Goal: Transaction & Acquisition: Purchase product/service

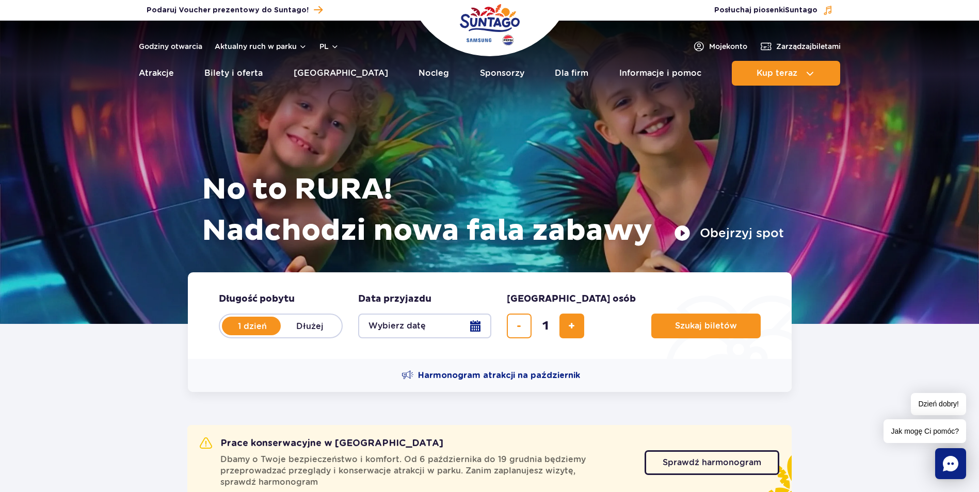
click at [474, 327] on button "Wybierz datę" at bounding box center [424, 326] width 133 height 25
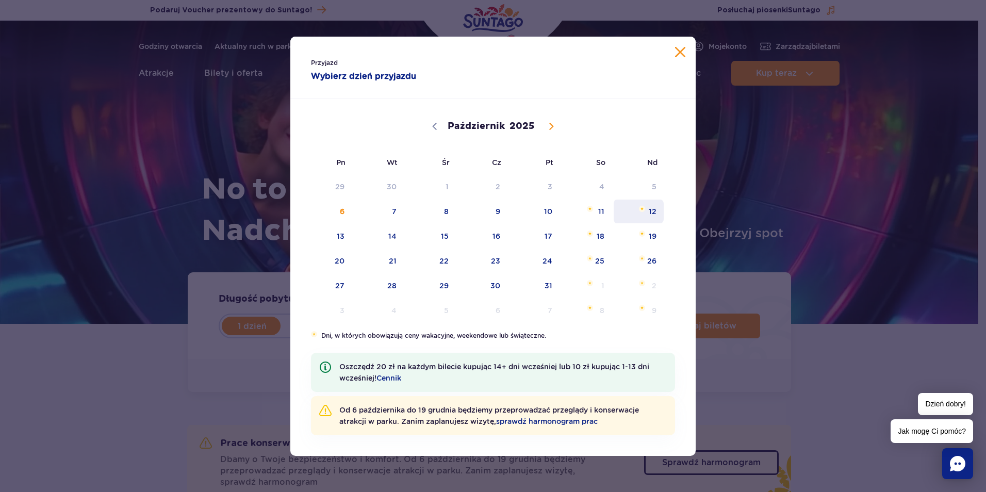
click at [643, 212] on span "Październik 12, 2025" at bounding box center [642, 209] width 6 height 6
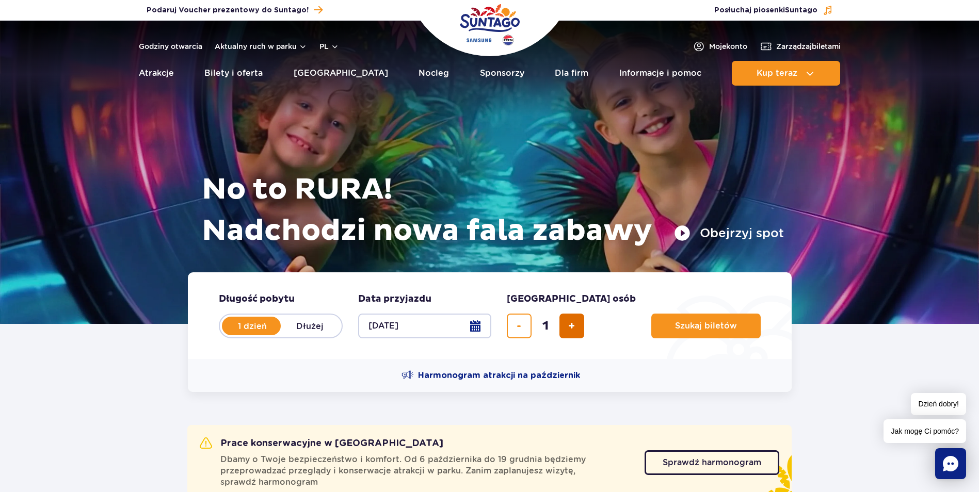
click at [565, 324] on button "dodaj bilet" at bounding box center [571, 326] width 25 height 25
type input "2"
click at [735, 324] on span "Planowanie wizyty w Park of Poland" at bounding box center [739, 325] width 8 height 9
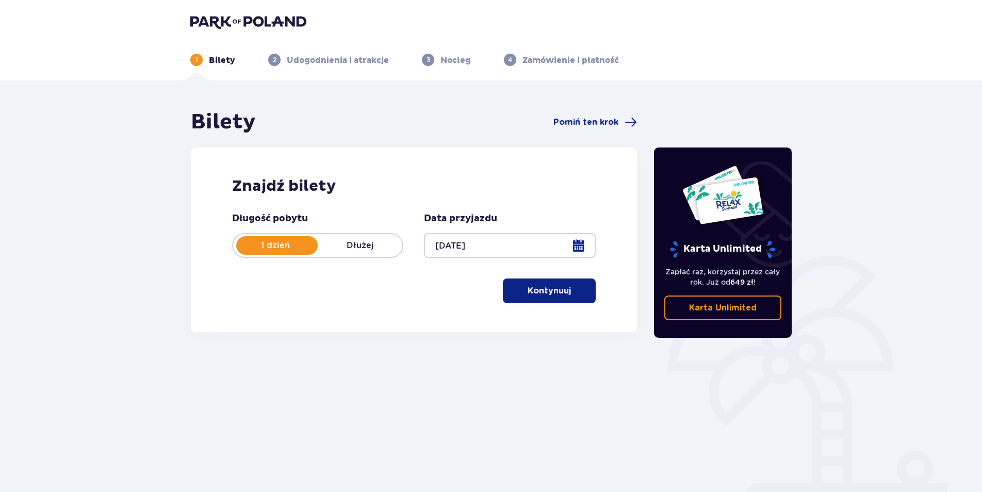
click at [568, 291] on span "button" at bounding box center [573, 291] width 12 height 12
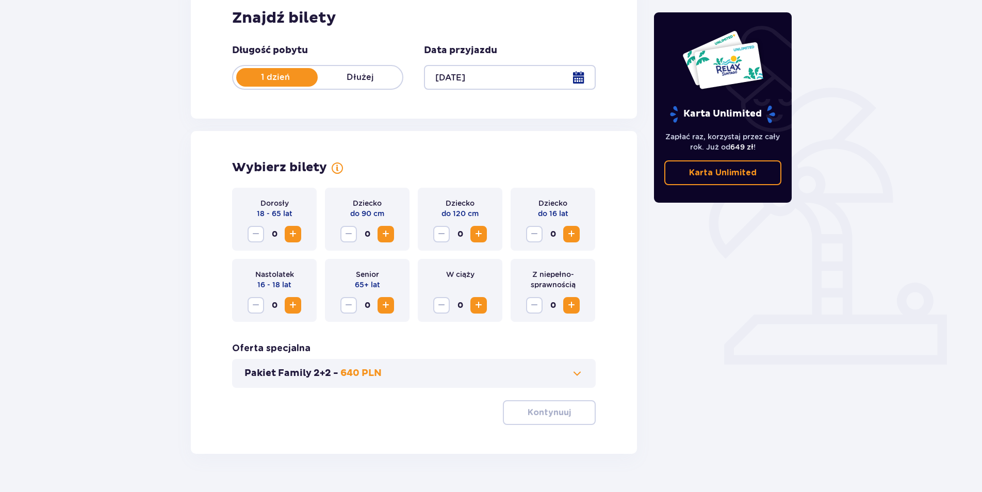
scroll to position [192, 0]
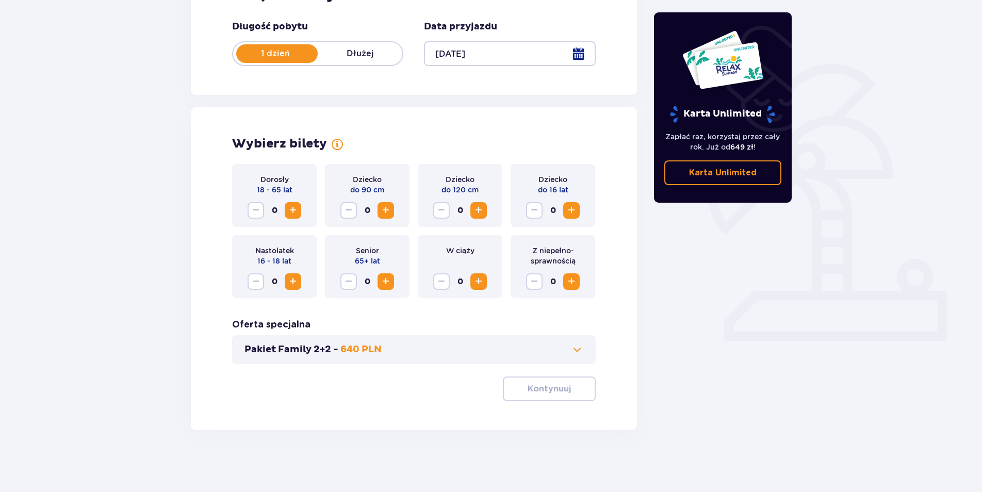
click at [288, 214] on span "Zwiększ" at bounding box center [293, 210] width 12 height 12
click at [560, 388] on p "Kontynuuj" at bounding box center [549, 388] width 43 height 11
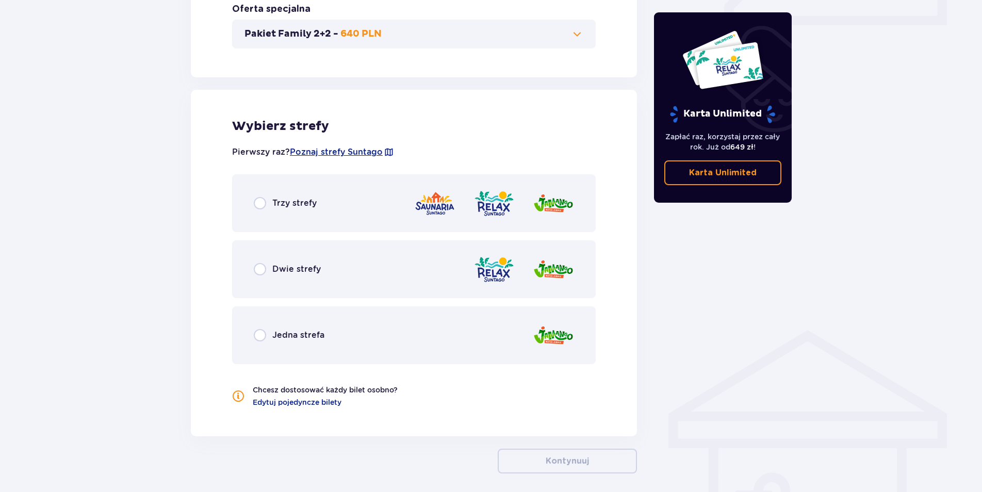
scroll to position [551, 0]
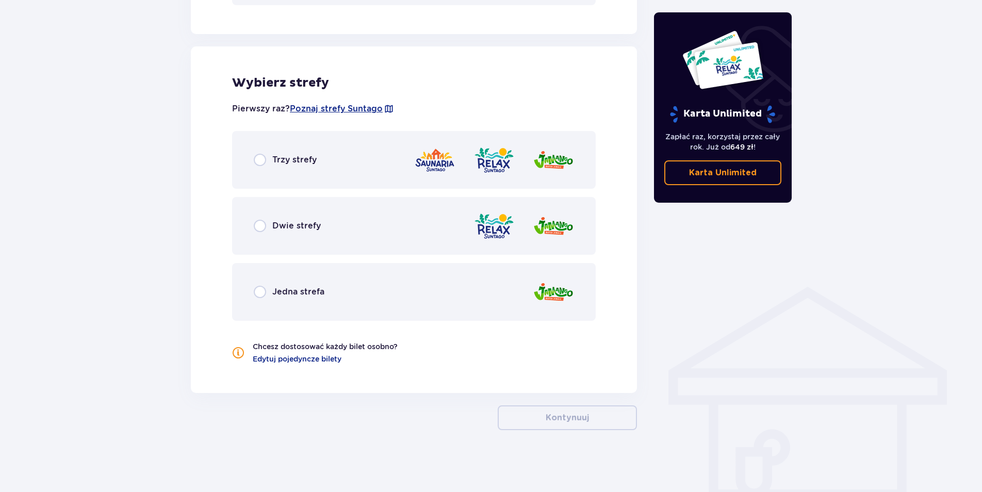
click at [277, 230] on span "Dwie strefy" at bounding box center [296, 225] width 48 height 11
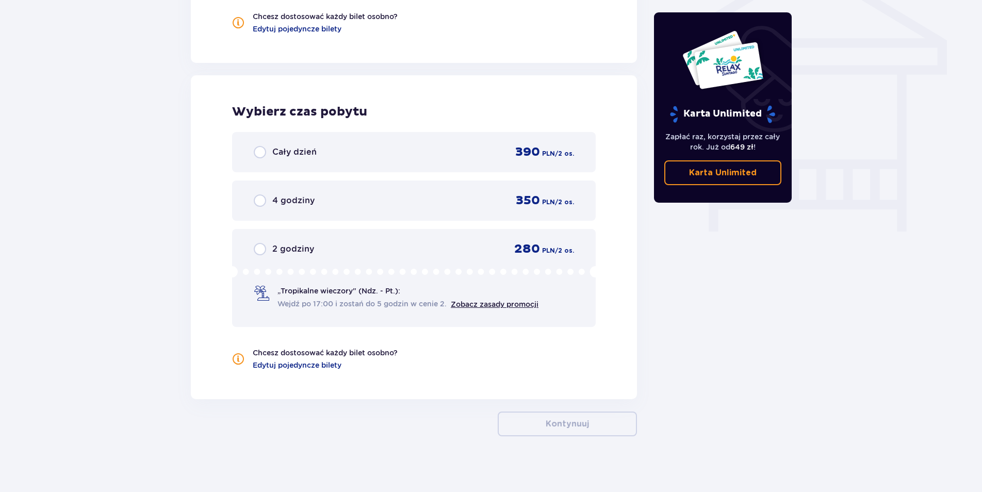
scroll to position [887, 0]
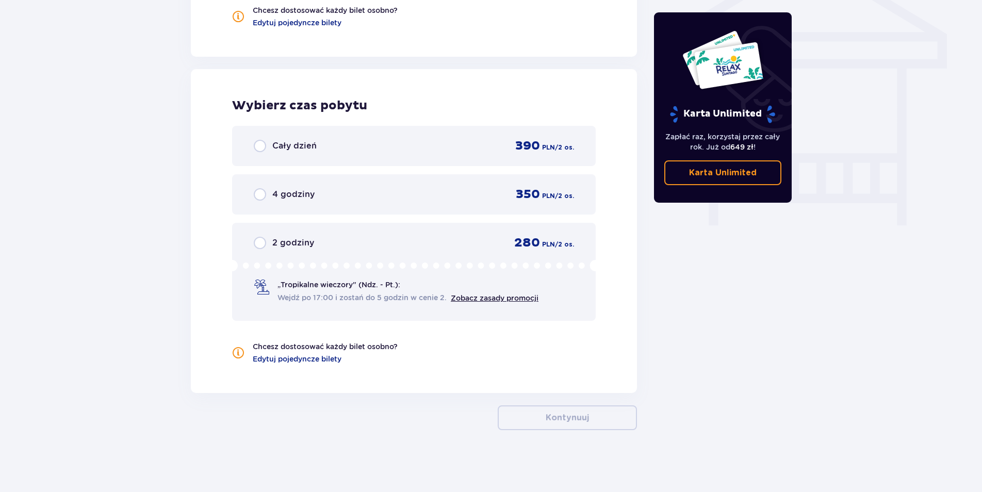
click at [351, 202] on div "4 godziny 350 PLN / 2 os." at bounding box center [414, 194] width 320 height 15
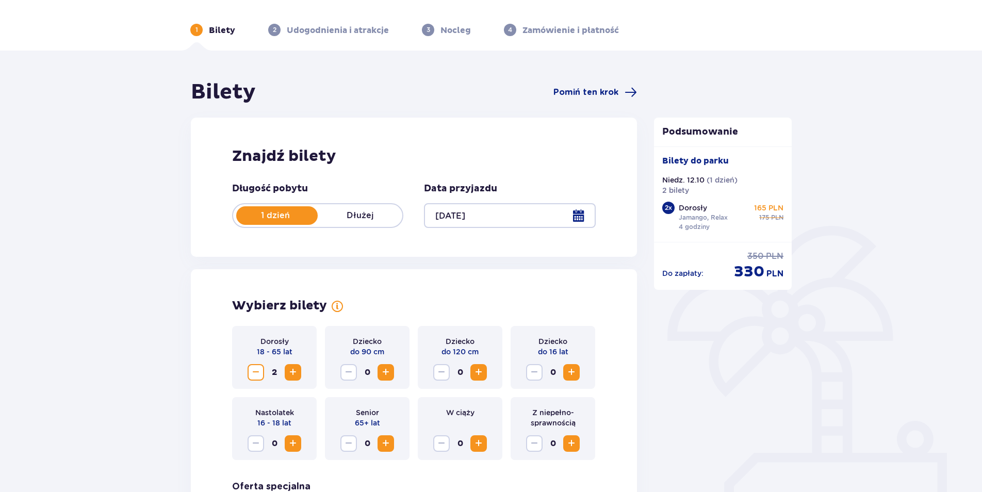
scroll to position [0, 0]
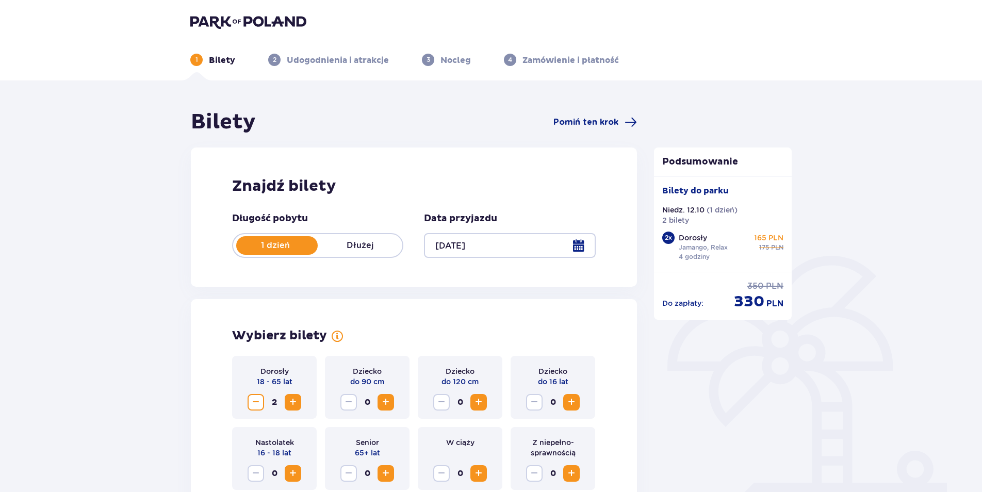
click at [486, 246] on div at bounding box center [509, 245] width 171 height 25
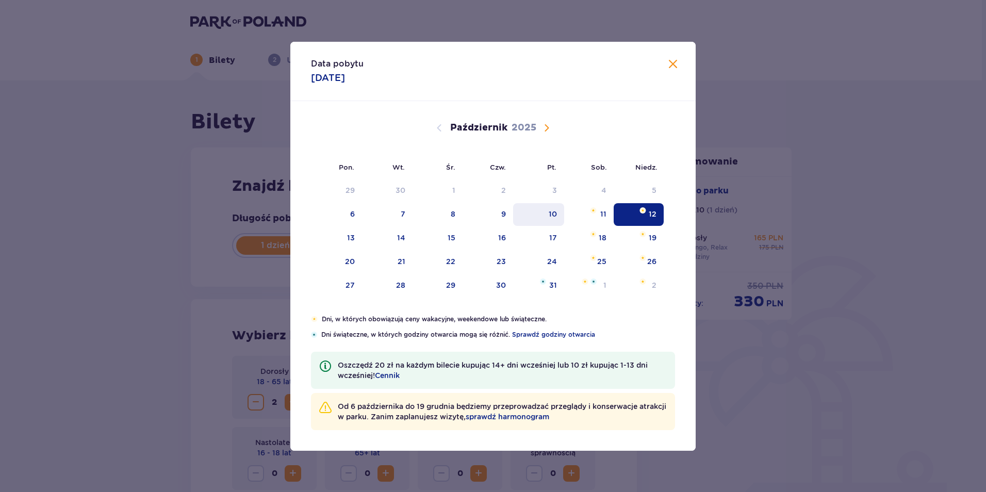
click at [547, 215] on div "10" at bounding box center [538, 214] width 51 height 23
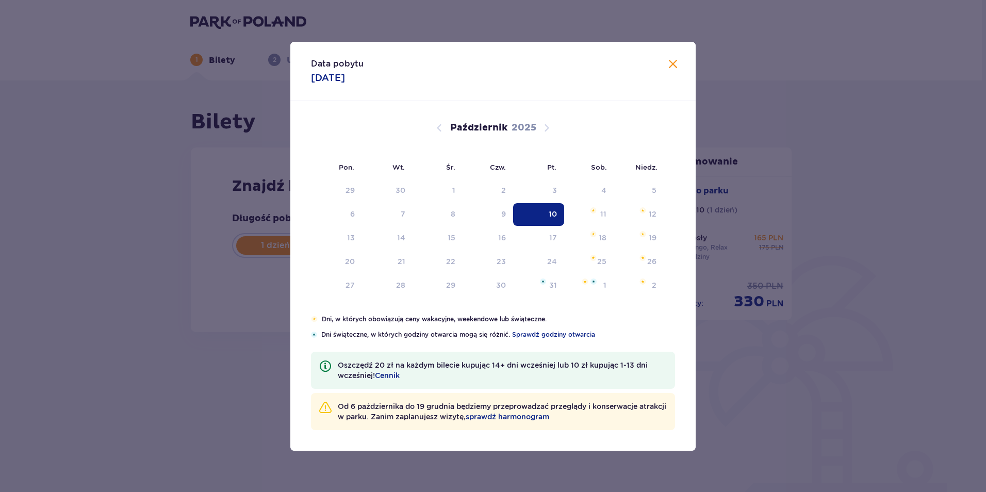
type input "[DATE]"
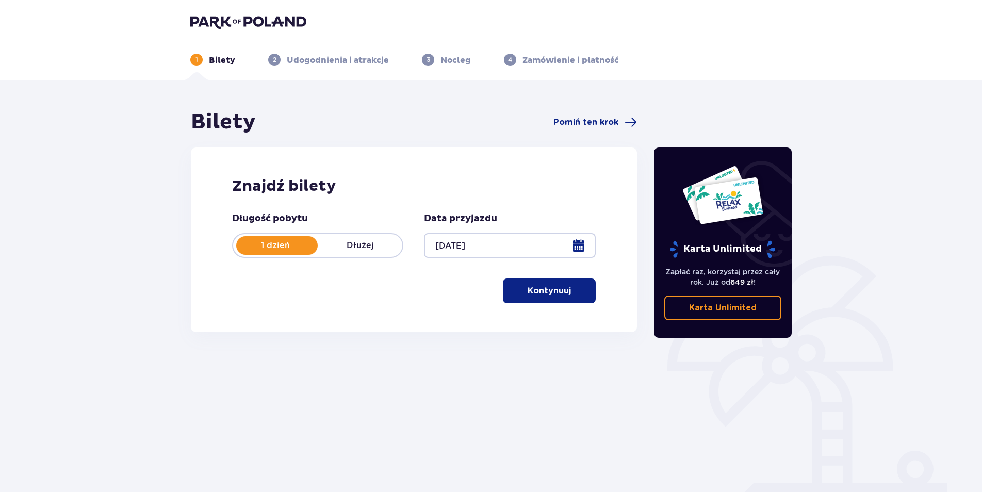
click at [532, 290] on p "Kontynuuj" at bounding box center [549, 290] width 43 height 11
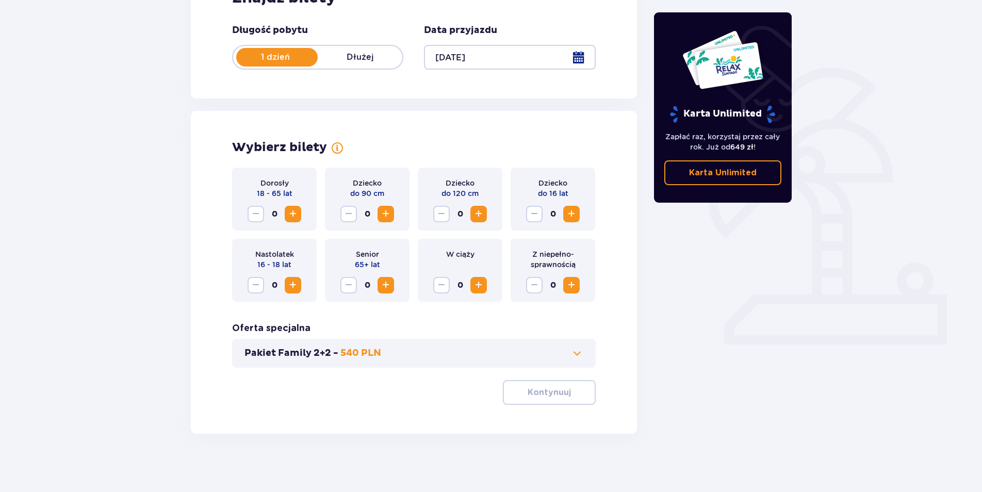
scroll to position [192, 0]
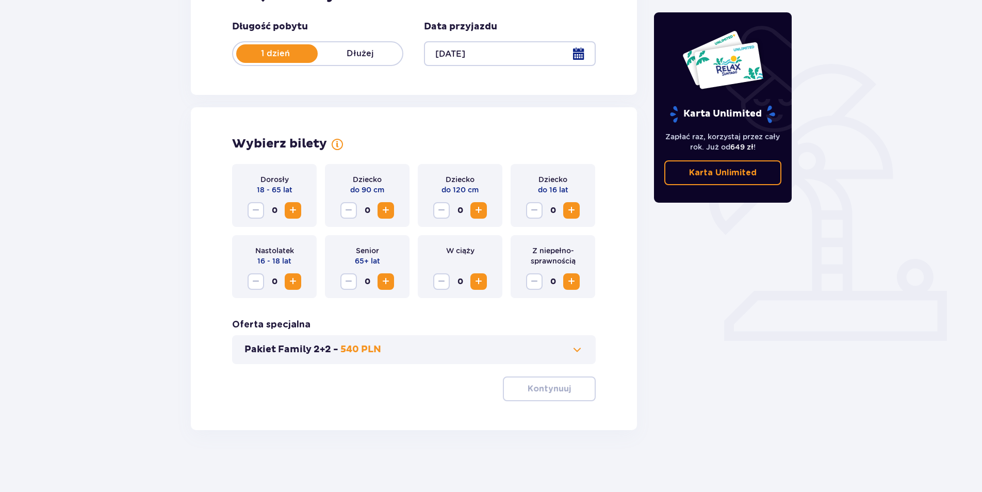
click at [296, 211] on span "Zwiększ" at bounding box center [293, 210] width 12 height 12
click at [295, 211] on span "Zwiększ" at bounding box center [293, 210] width 12 height 12
click at [554, 390] on p "Kontynuuj" at bounding box center [549, 388] width 43 height 11
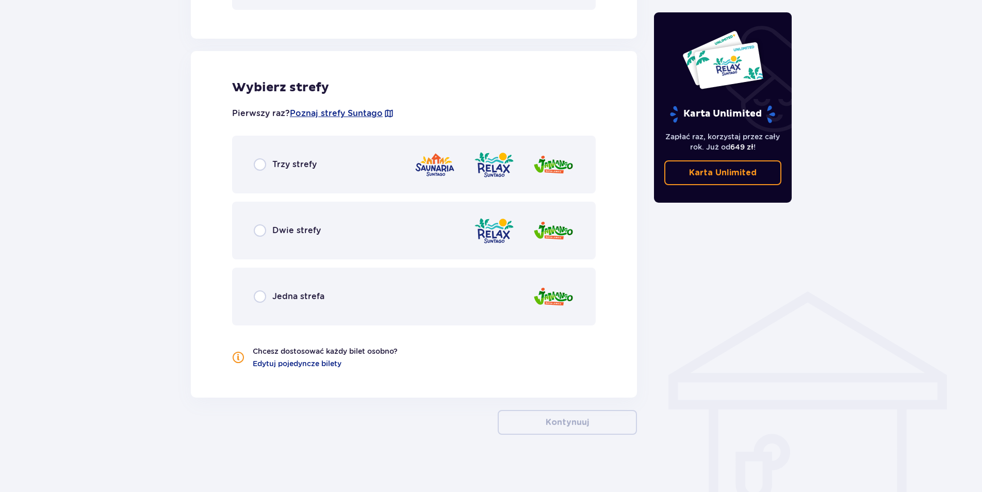
scroll to position [551, 0]
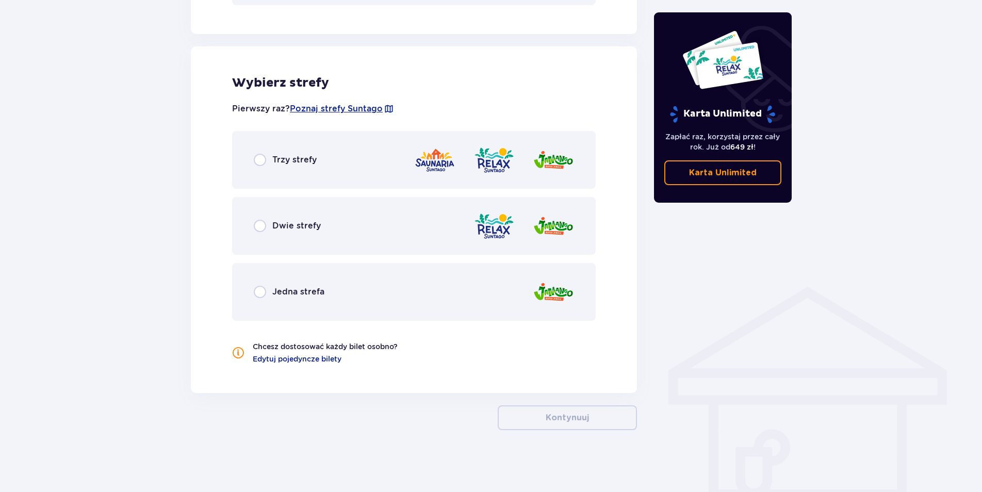
click at [371, 230] on div "Dwie strefy" at bounding box center [414, 226] width 364 height 58
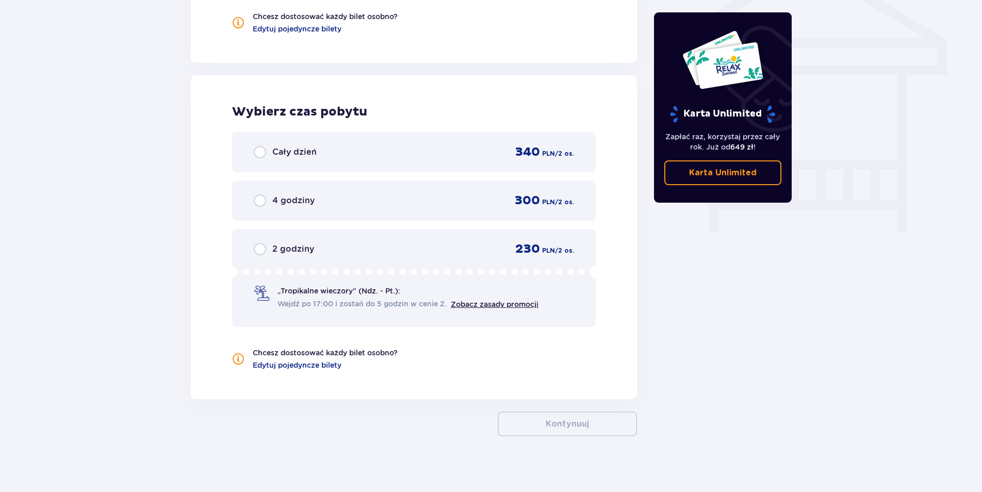
scroll to position [887, 0]
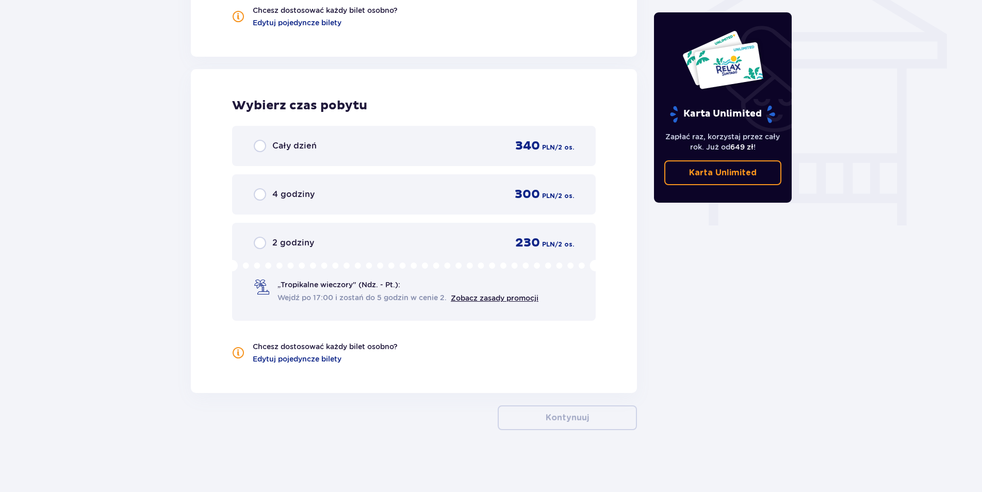
click at [468, 199] on div "4 godziny 300 PLN / 2 os." at bounding box center [414, 194] width 320 height 15
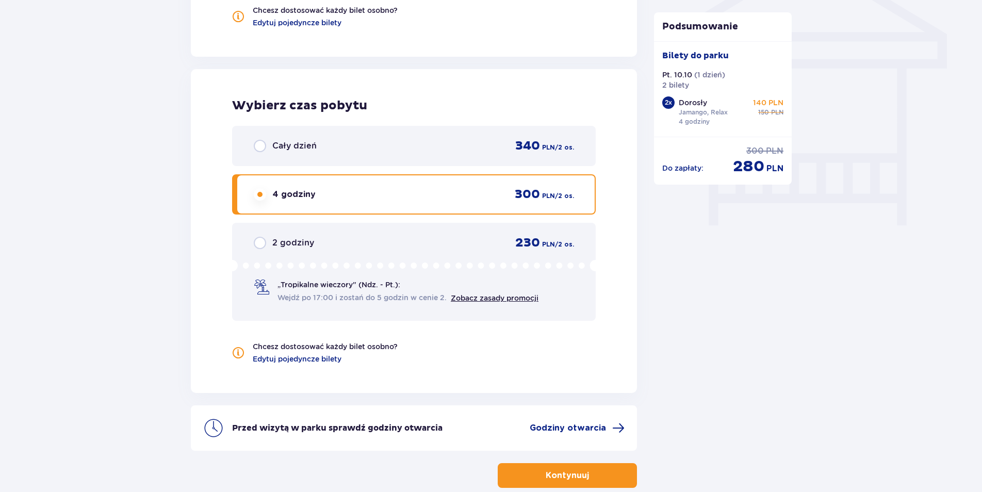
click at [487, 302] on span "Zobacz zasady promocji" at bounding box center [495, 298] width 88 height 10
click at [484, 298] on link "Zobacz zasady promocji" at bounding box center [495, 298] width 88 height 8
click at [330, 243] on div "2 godziny 230 PLN / 2 os." at bounding box center [414, 242] width 320 height 15
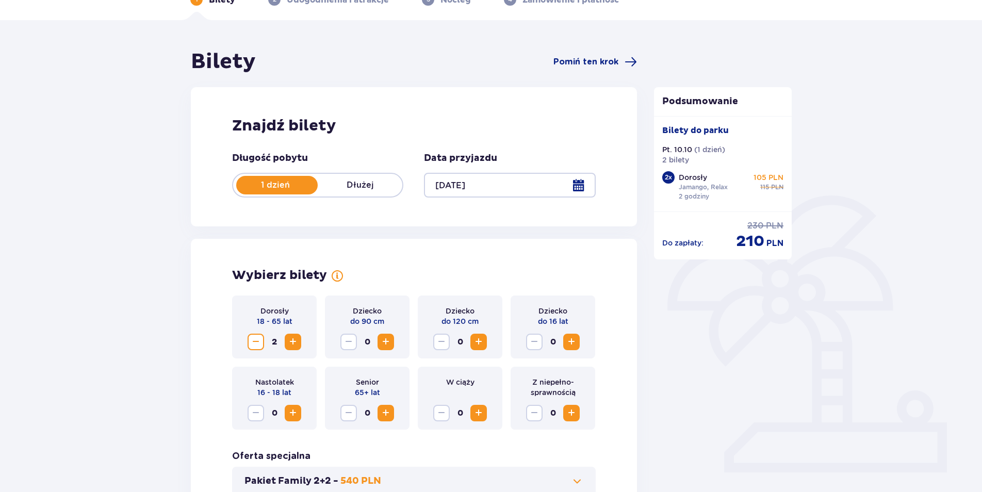
scroll to position [0, 0]
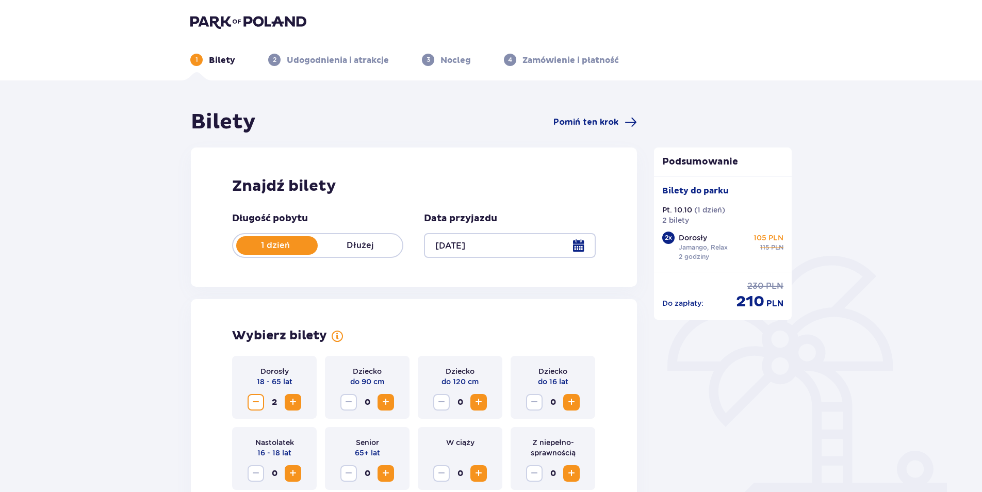
click at [357, 64] on p "Udogodnienia i atrakcje" at bounding box center [338, 60] width 102 height 11
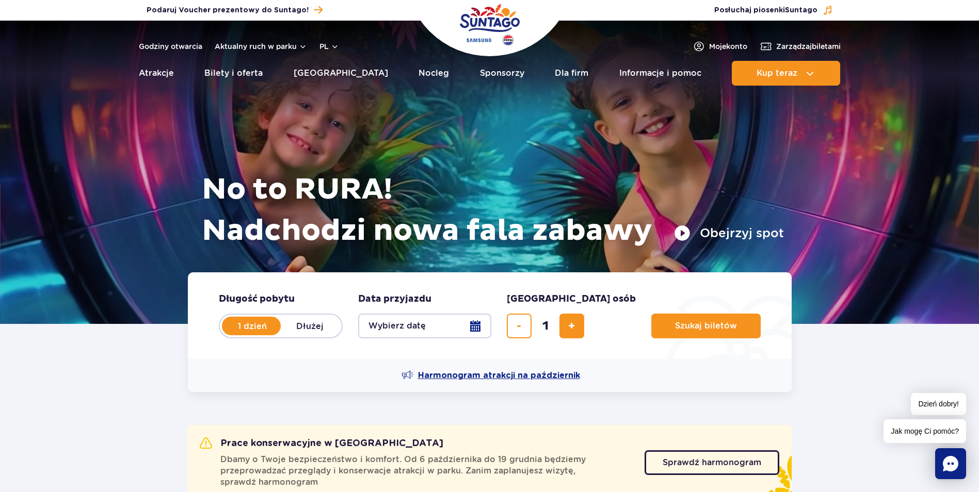
click at [516, 374] on span "Harmonogram atrakcji na październik" at bounding box center [499, 375] width 162 height 11
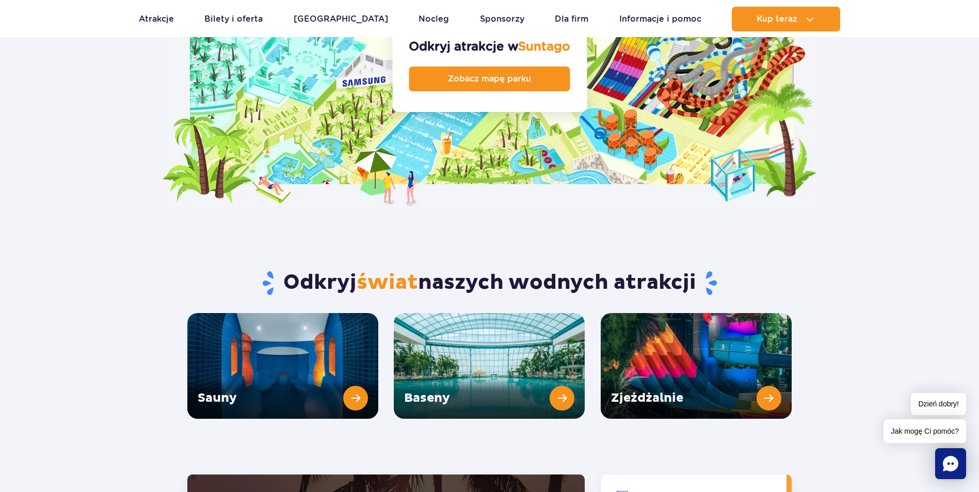
scroll to position [1290, 0]
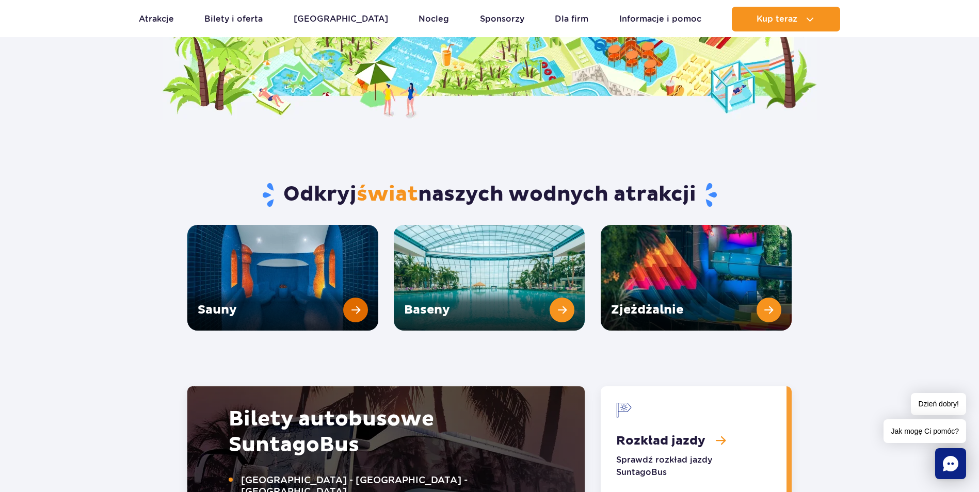
click at [266, 244] on link "Sauny" at bounding box center [282, 278] width 191 height 106
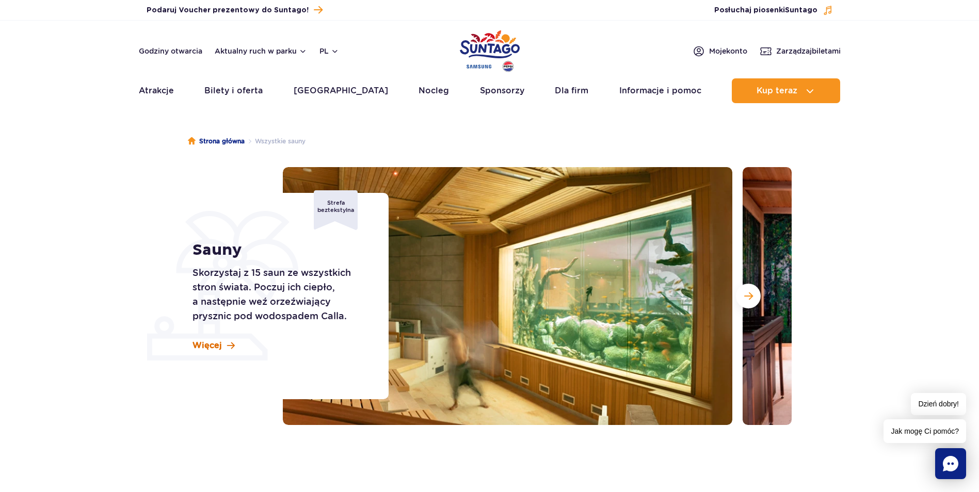
click at [222, 348] on link "Więcej" at bounding box center [213, 345] width 42 height 11
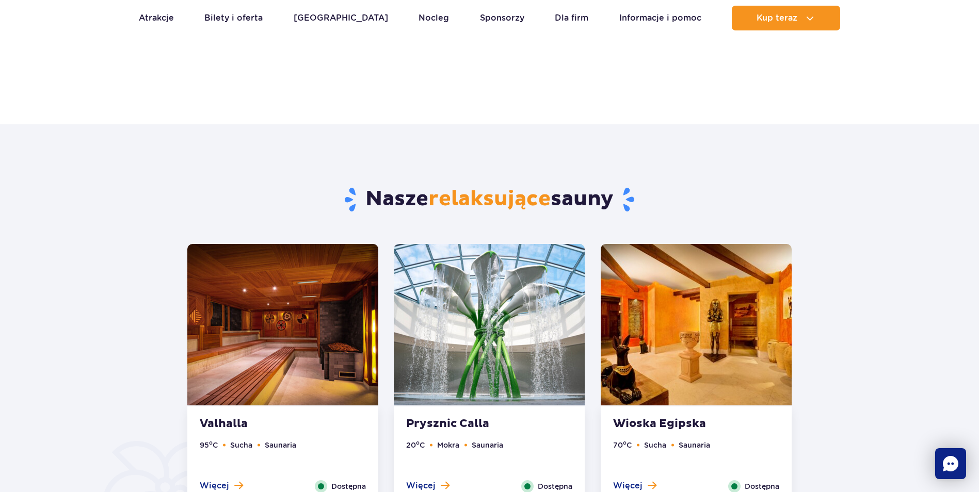
scroll to position [520, 0]
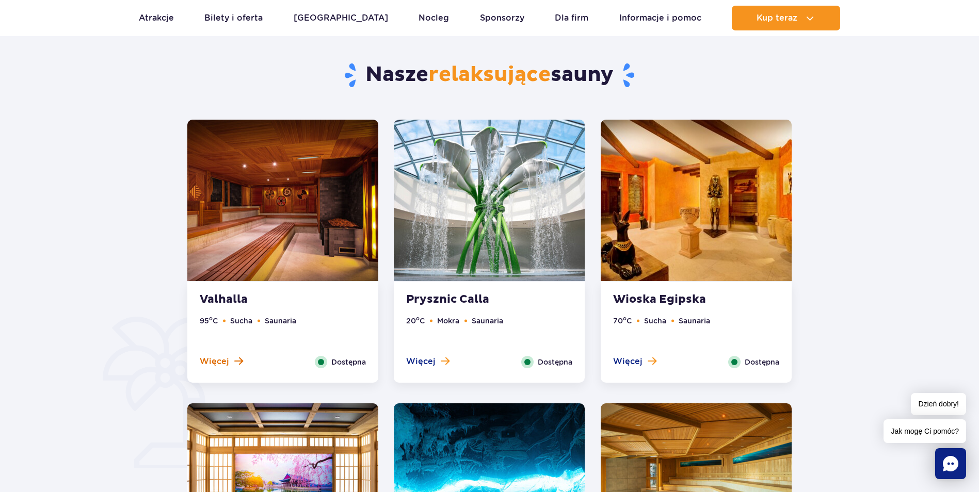
click at [231, 357] on button "Więcej" at bounding box center [221, 361] width 43 height 11
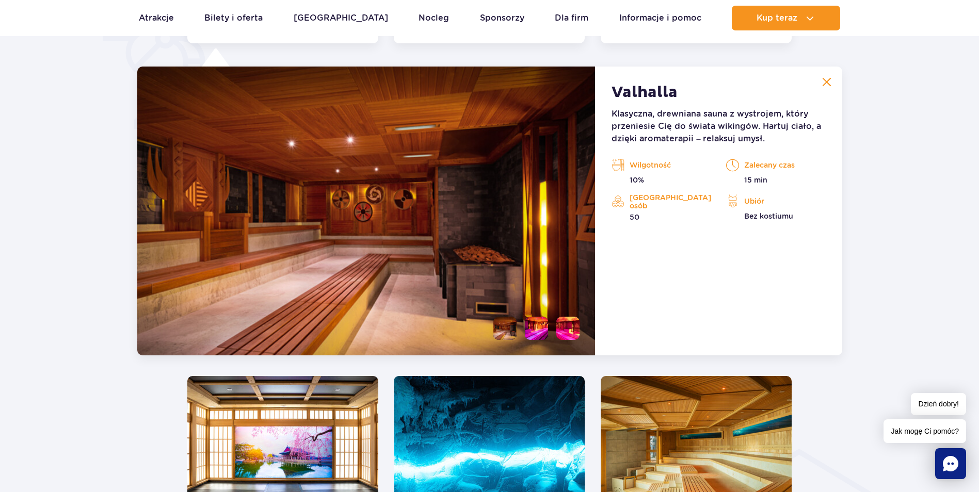
scroll to position [761, 0]
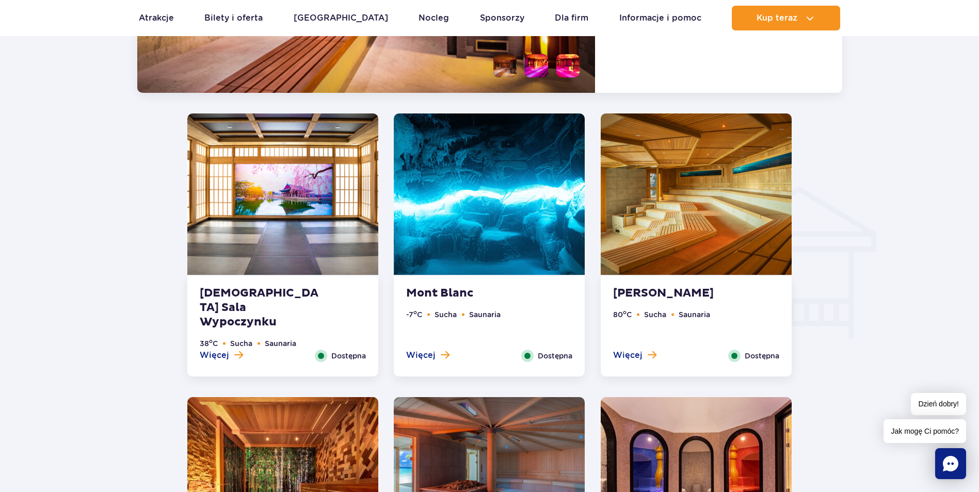
click at [262, 264] on img at bounding box center [282, 194] width 191 height 161
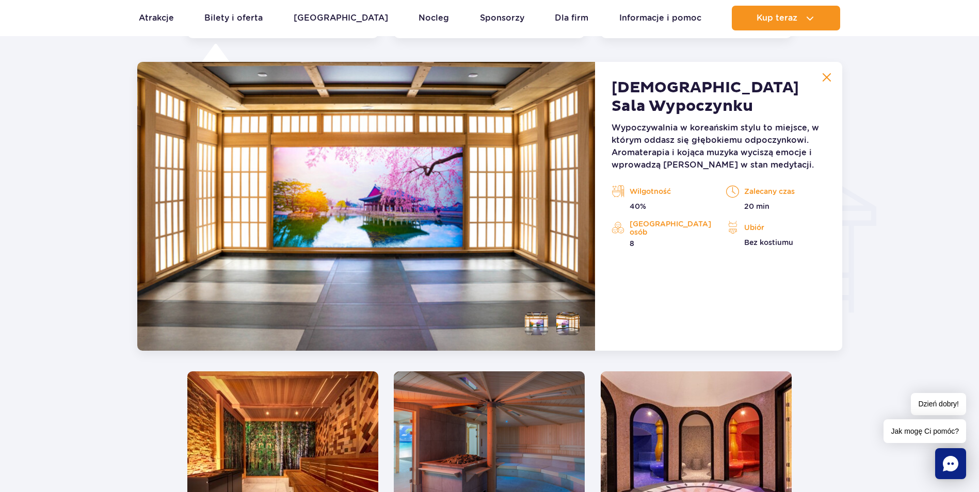
scroll to position [1303, 0]
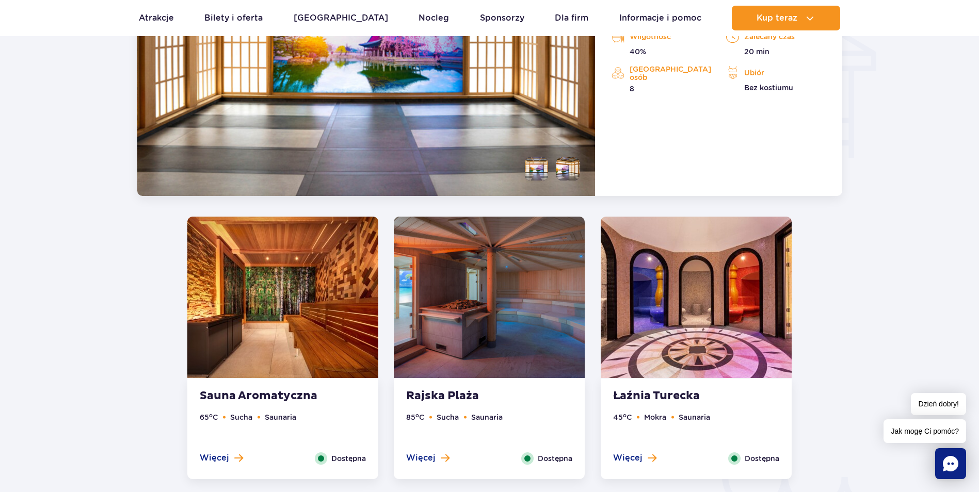
click at [322, 331] on img at bounding box center [282, 297] width 191 height 161
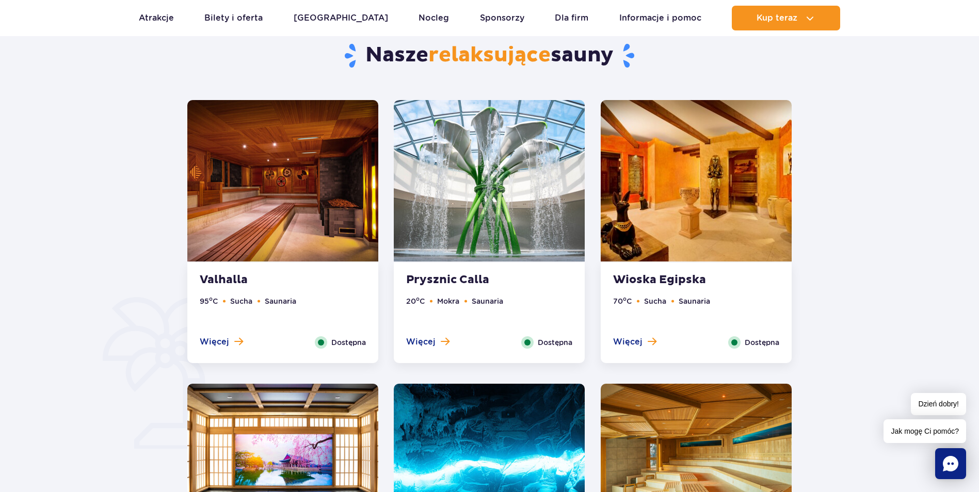
scroll to position [413, 0]
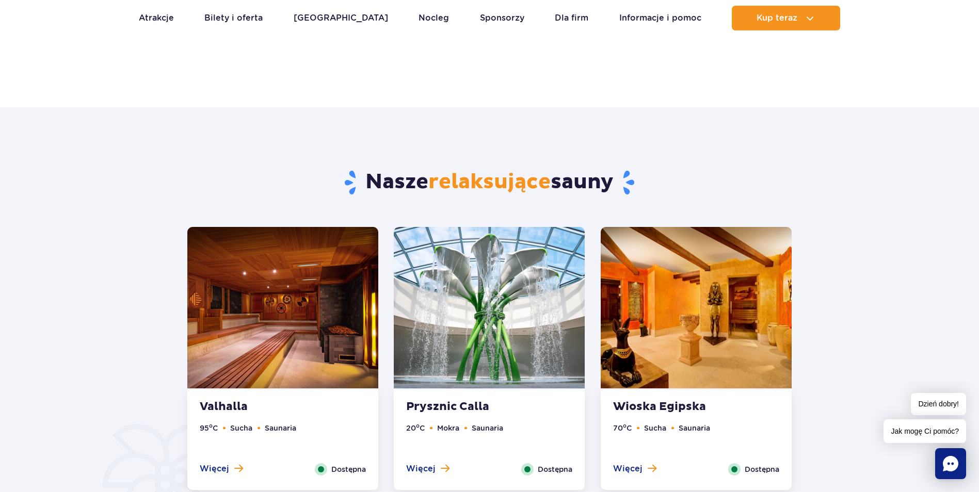
click at [471, 368] on img at bounding box center [489, 307] width 191 height 161
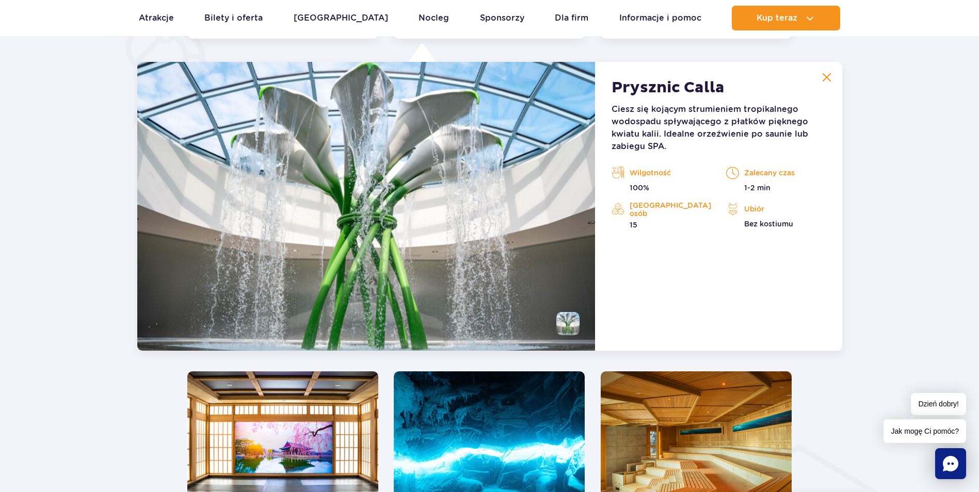
scroll to position [1071, 0]
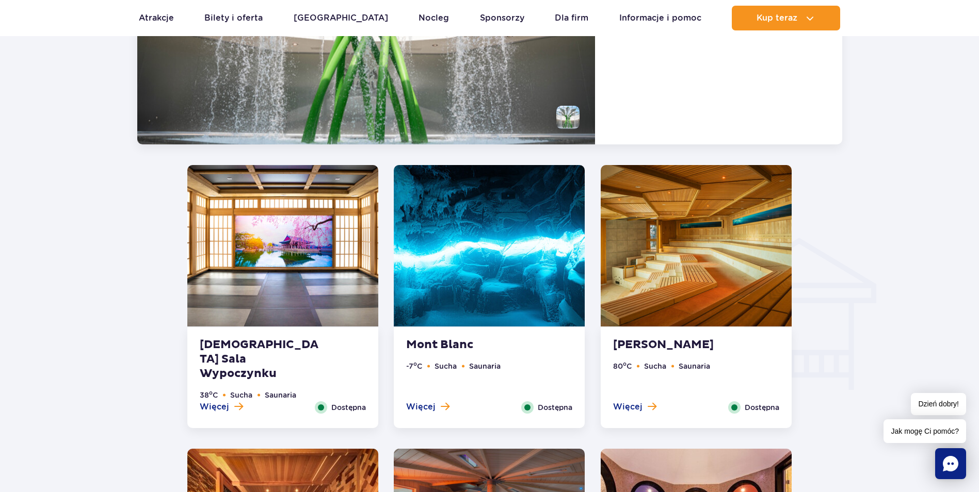
click at [280, 328] on div "Koreańska Sala Wypoczynku 38 o C Sucha Saunaria Więcej Zamknij Dostępna" at bounding box center [282, 378] width 191 height 101
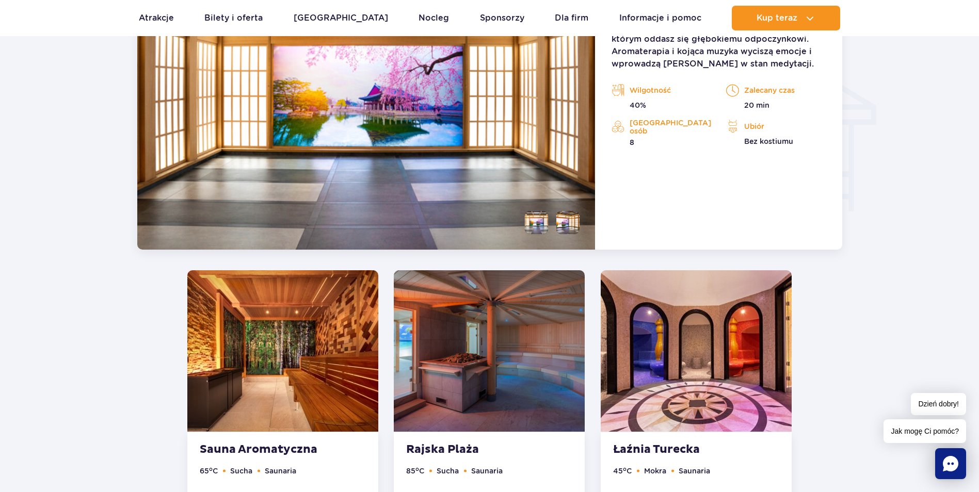
scroll to position [1251, 0]
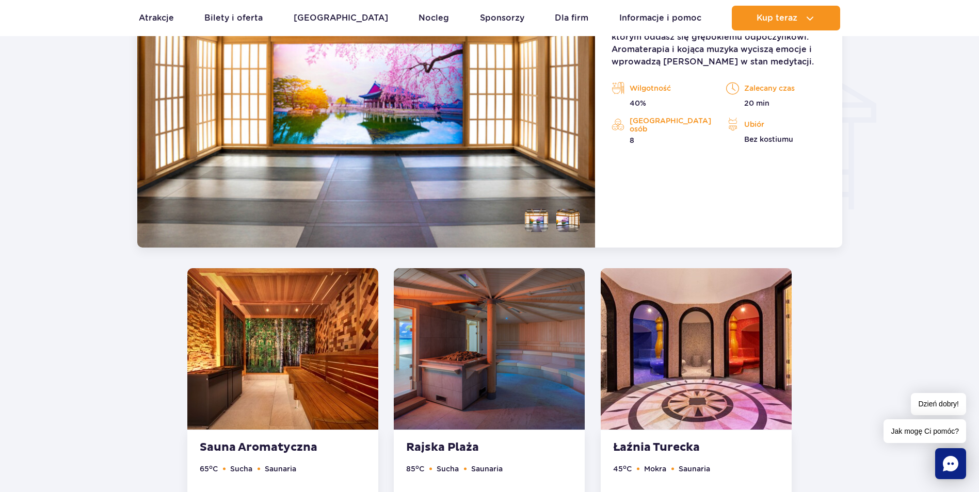
click at [299, 354] on img at bounding box center [282, 348] width 191 height 161
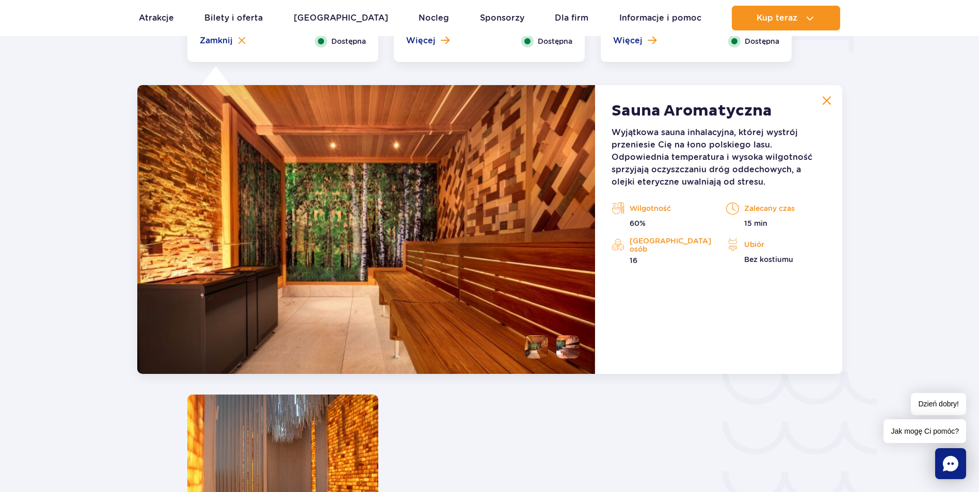
scroll to position [1431, 0]
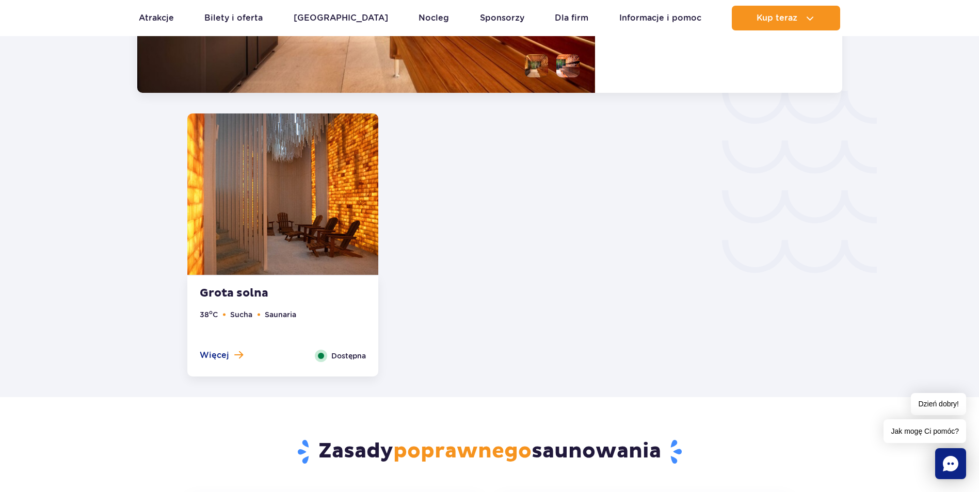
click at [308, 287] on strong "Grota solna" at bounding box center [262, 293] width 125 height 14
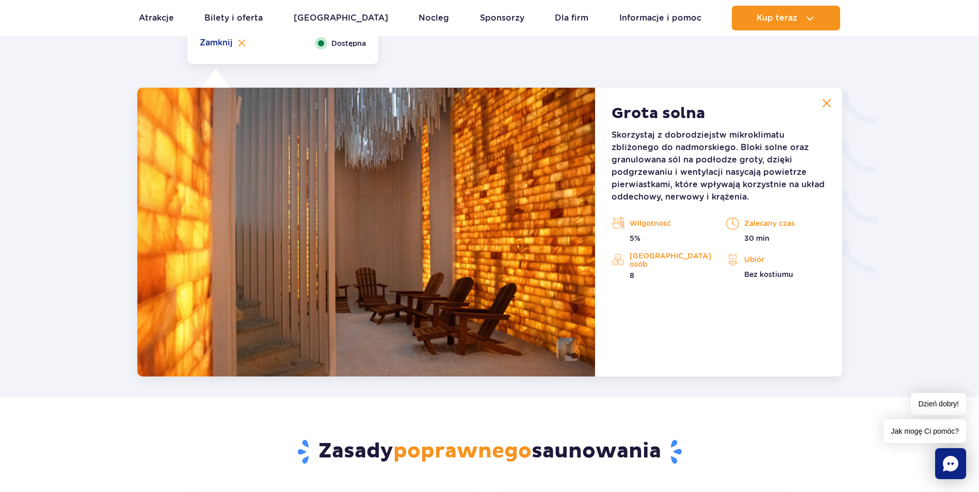
scroll to position [1715, 0]
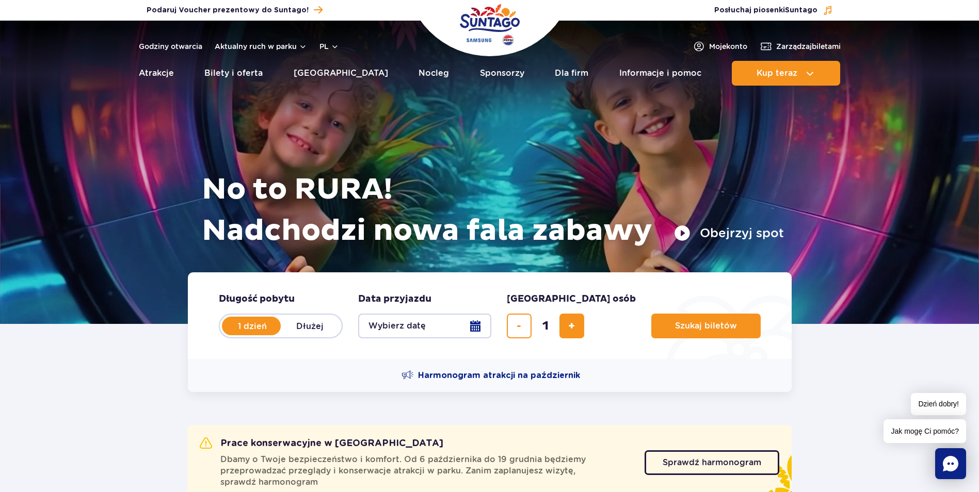
click at [480, 328] on button "Wybierz datę" at bounding box center [424, 326] width 133 height 25
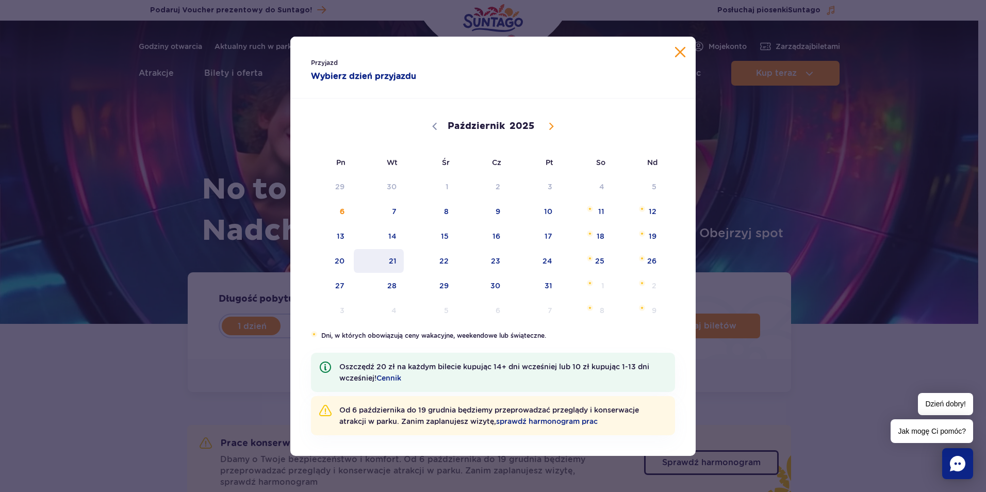
click at [390, 264] on span "21" at bounding box center [379, 261] width 52 height 24
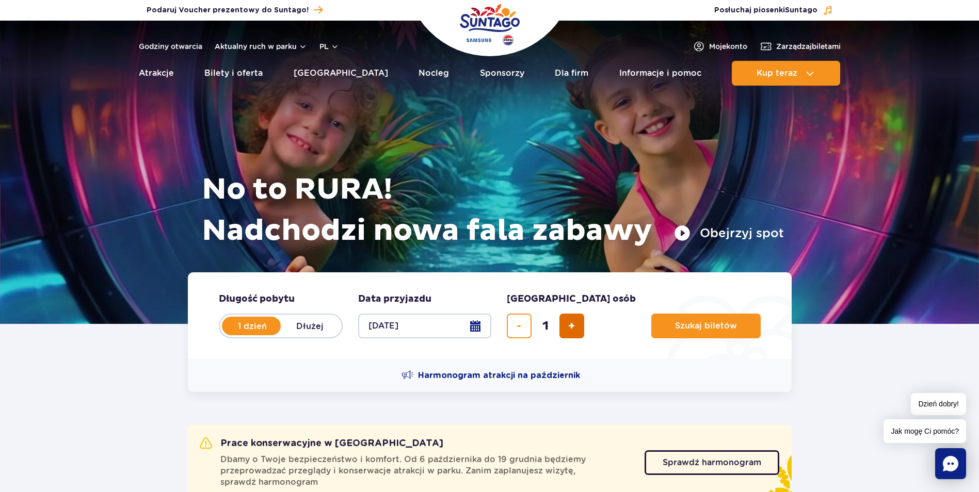
click at [560, 323] on button "dodaj bilet" at bounding box center [571, 326] width 25 height 25
type input "2"
click at [671, 324] on span "Szukaj biletów" at bounding box center [702, 325] width 62 height 9
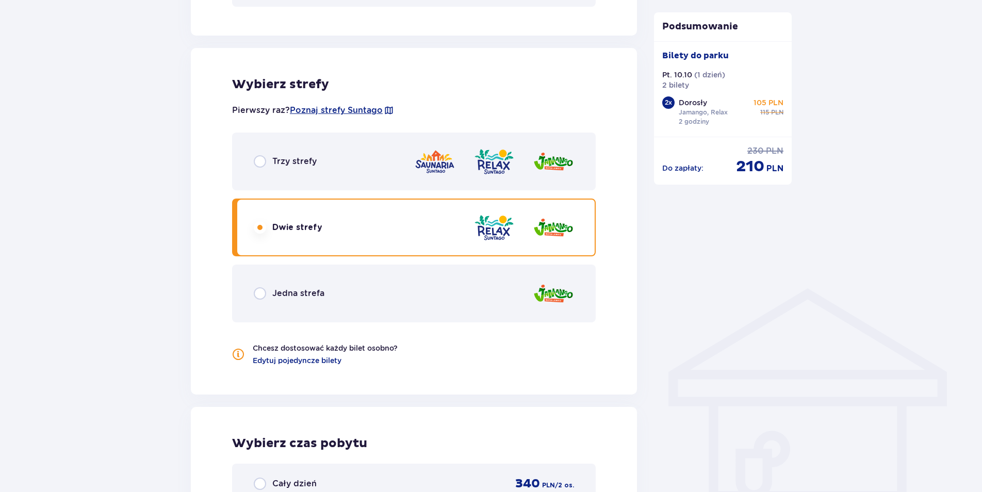
scroll to position [568, 0]
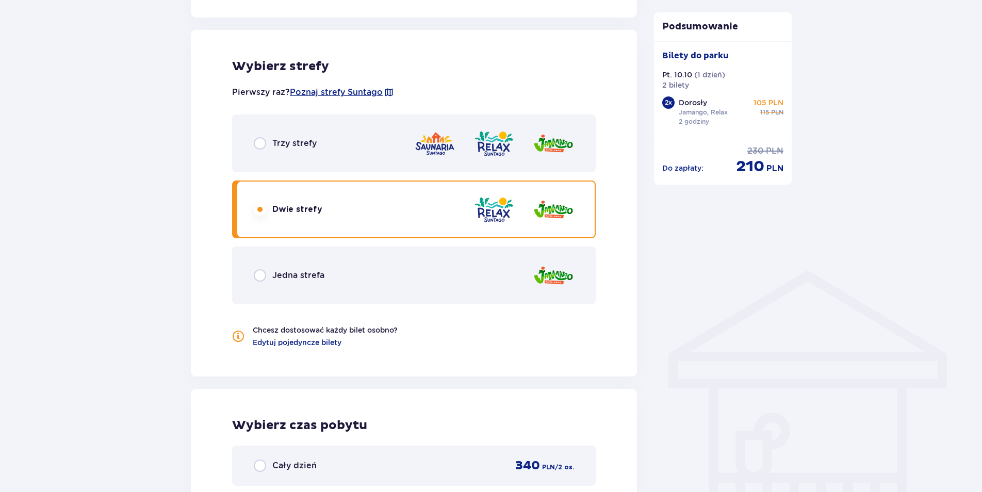
click at [374, 153] on div "Trzy strefy" at bounding box center [414, 144] width 364 height 58
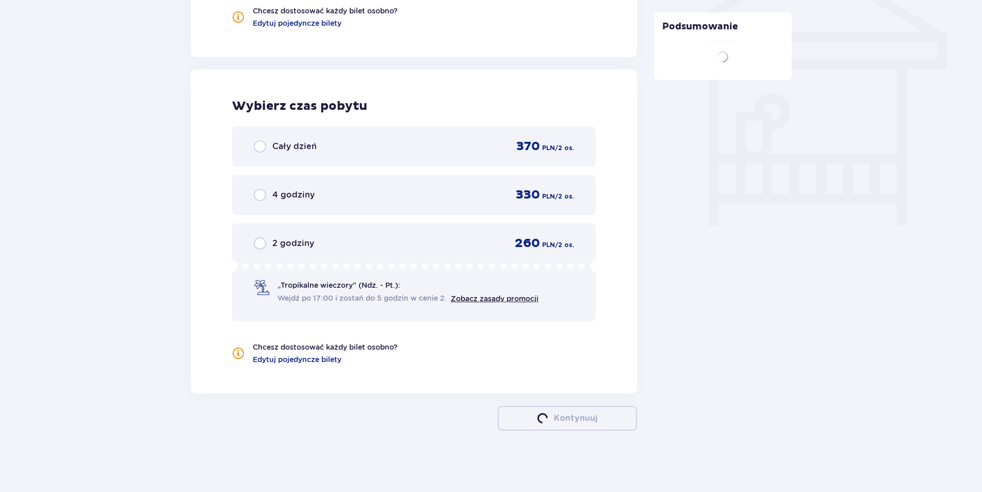
scroll to position [887, 0]
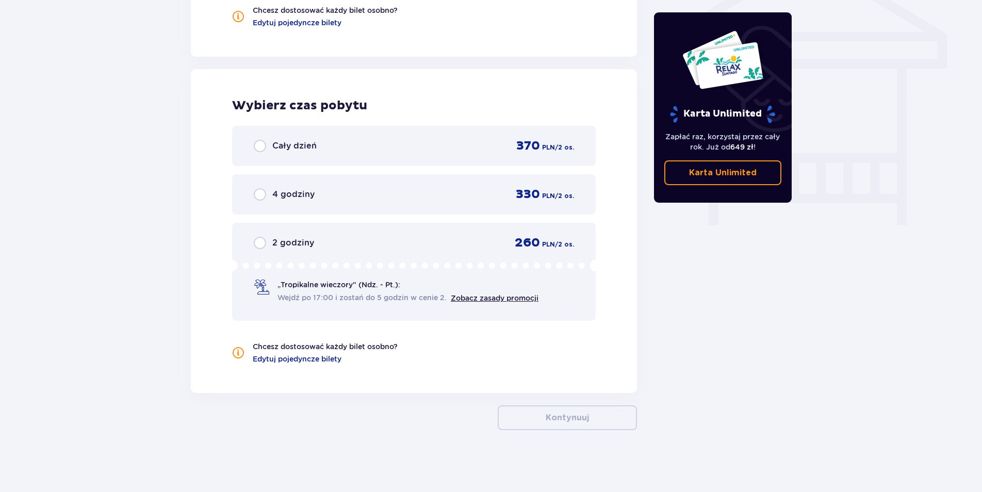
click at [428, 242] on div "2 godziny 260 PLN / 2 os." at bounding box center [414, 242] width 320 height 15
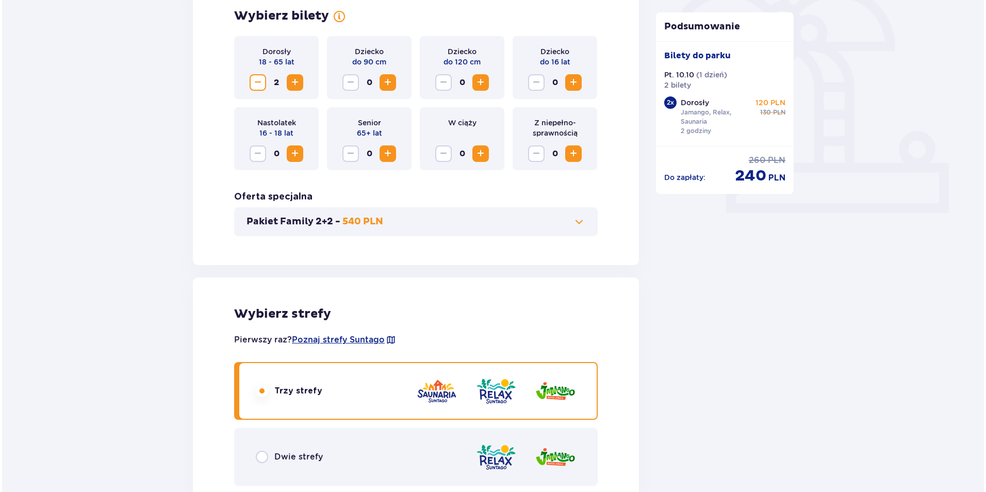
scroll to position [62, 0]
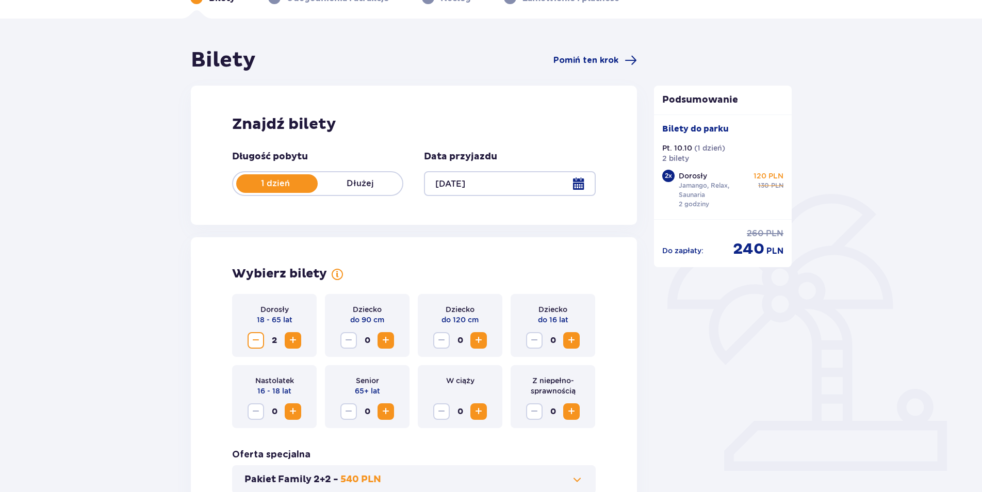
click at [524, 185] on div at bounding box center [509, 183] width 171 height 25
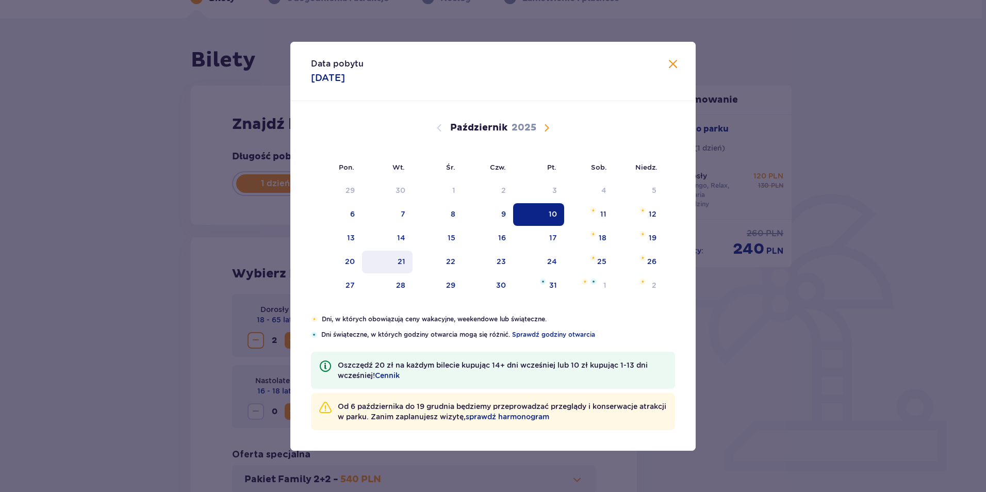
click at [403, 260] on div "21" at bounding box center [402, 261] width 8 height 10
type input "[DATE]"
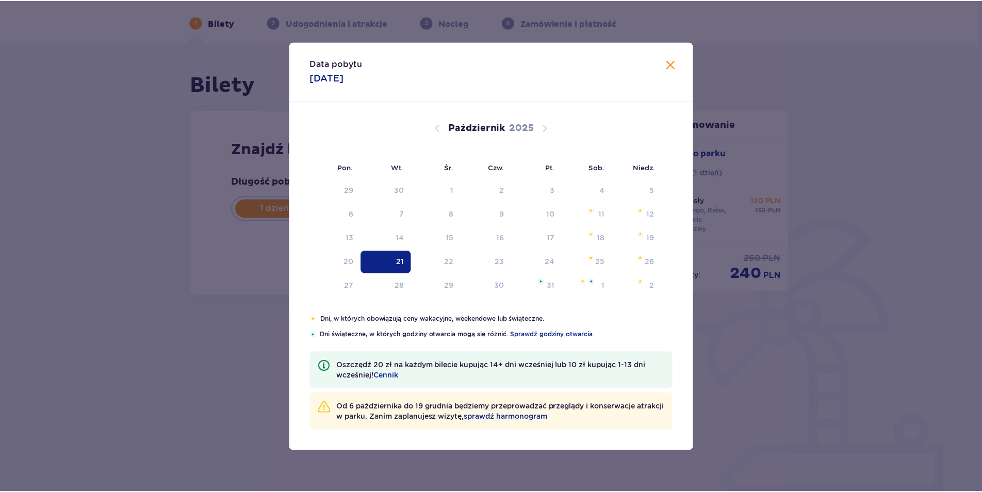
scroll to position [37, 0]
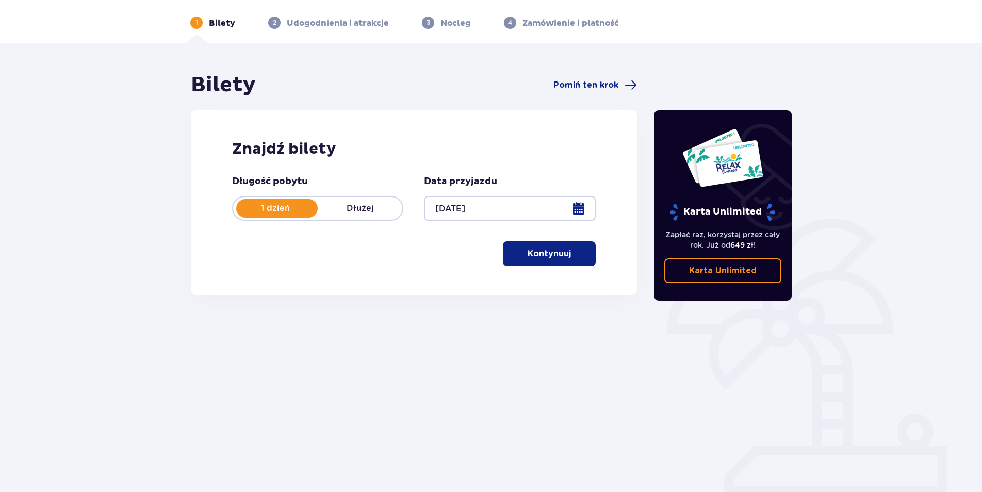
click at [554, 252] on p "Kontynuuj" at bounding box center [549, 253] width 43 height 11
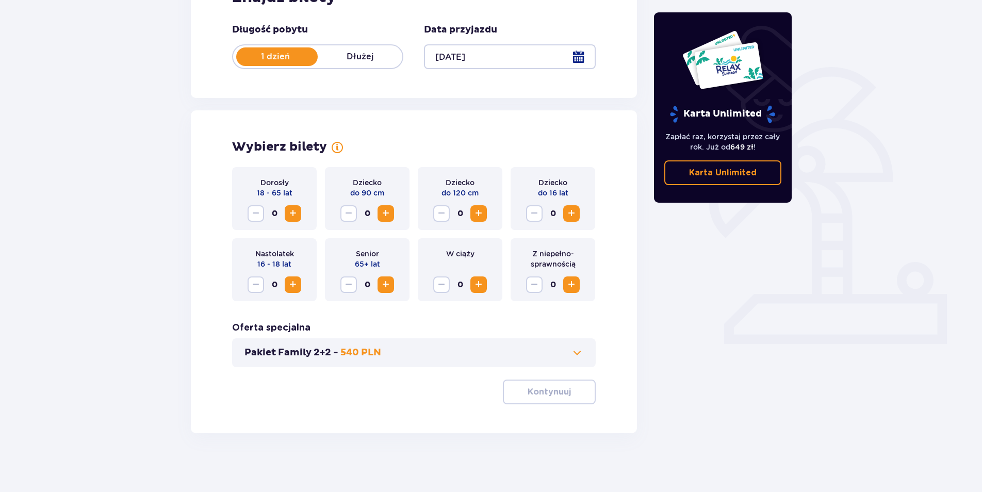
scroll to position [192, 0]
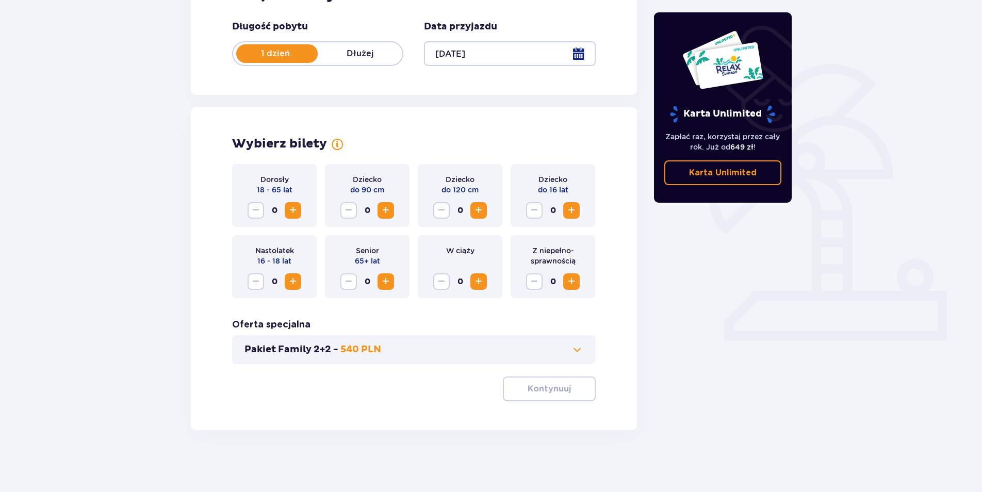
click at [297, 208] on span "Zwiększ" at bounding box center [293, 210] width 12 height 12
click at [556, 394] on p "Kontynuuj" at bounding box center [549, 388] width 43 height 11
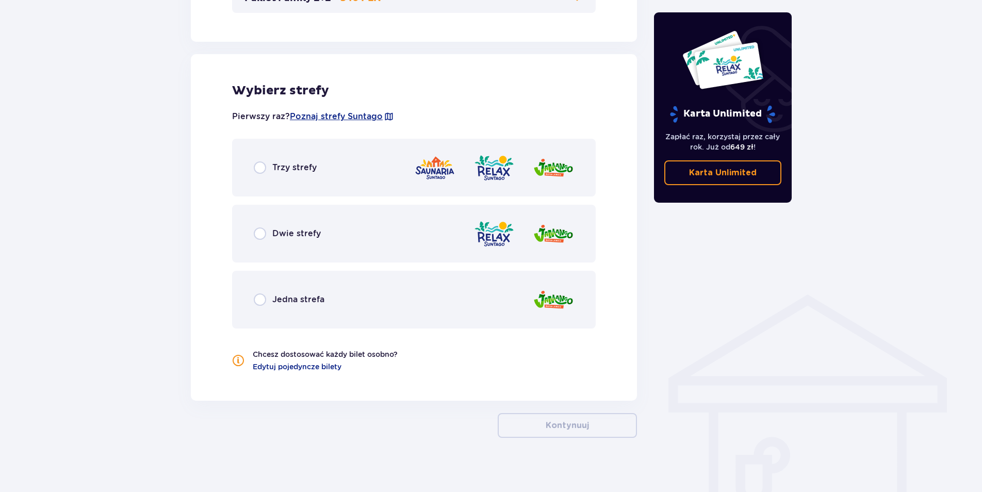
scroll to position [551, 0]
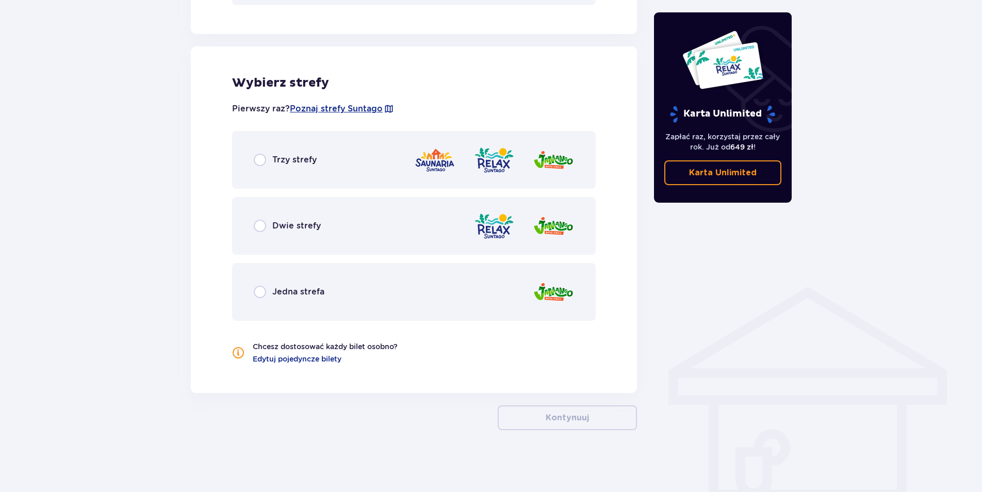
click at [372, 163] on div "Trzy strefy" at bounding box center [414, 160] width 364 height 58
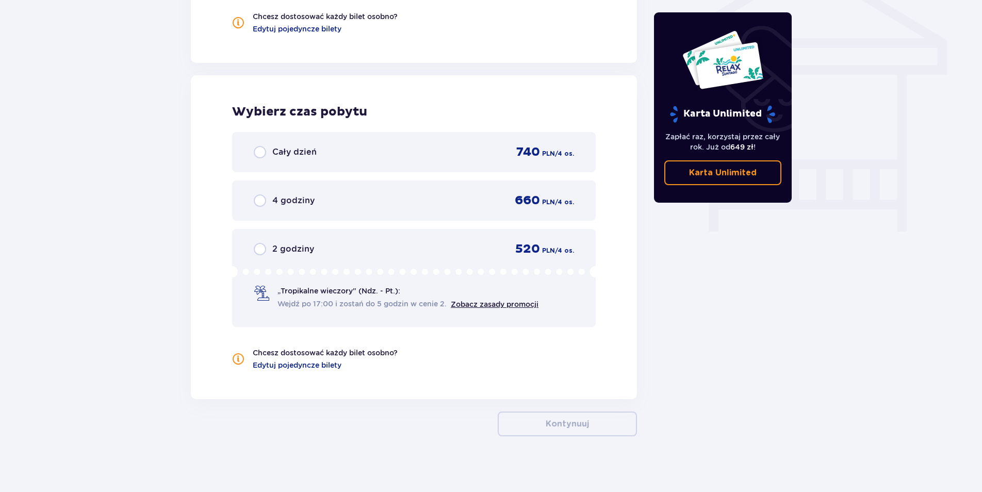
scroll to position [887, 0]
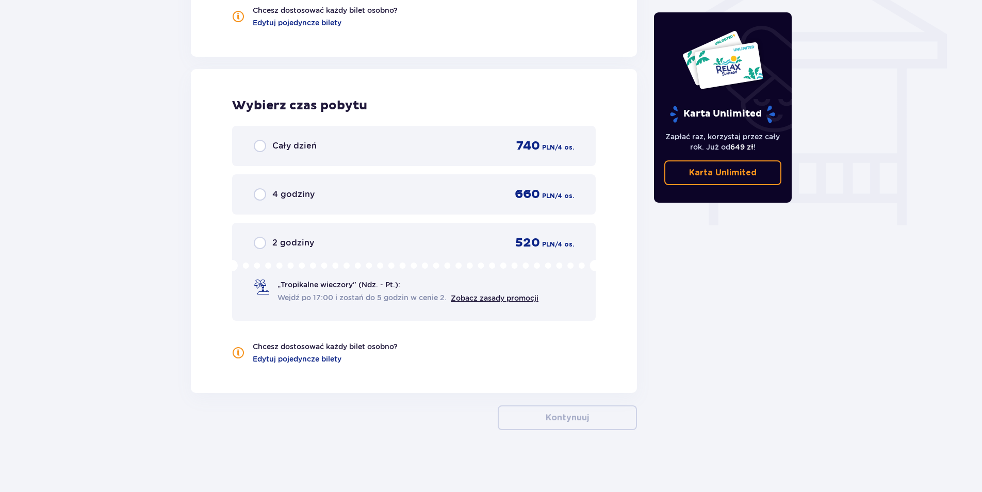
click at [406, 246] on div "2 godziny 520 PLN / 4 os." at bounding box center [414, 242] width 320 height 15
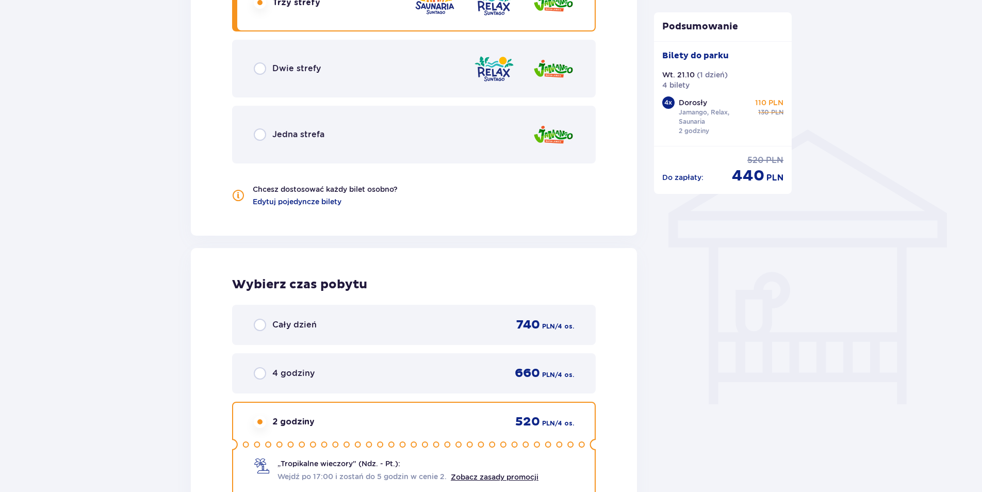
scroll to position [526, 0]
